Goal: Transaction & Acquisition: Purchase product/service

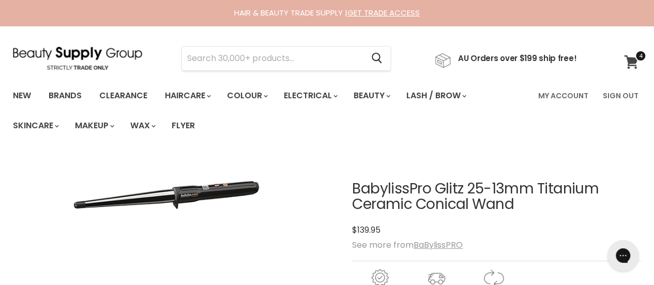
click at [632, 56] on icon at bounding box center [631, 61] width 14 height 13
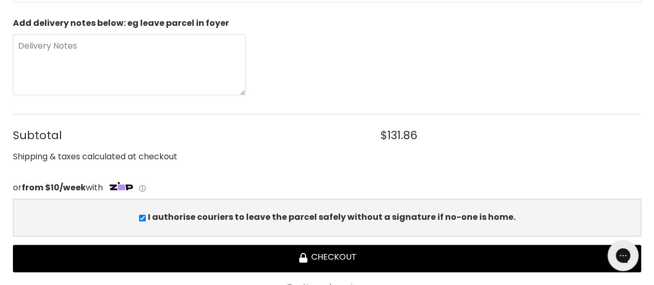
scroll to position [568, 0]
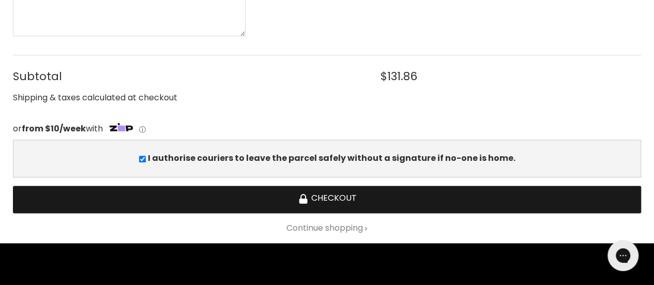
click at [367, 193] on button "Checkout" at bounding box center [327, 199] width 628 height 27
click at [363, 196] on button "Checkout" at bounding box center [327, 199] width 628 height 27
